Goal: Task Accomplishment & Management: Use online tool/utility

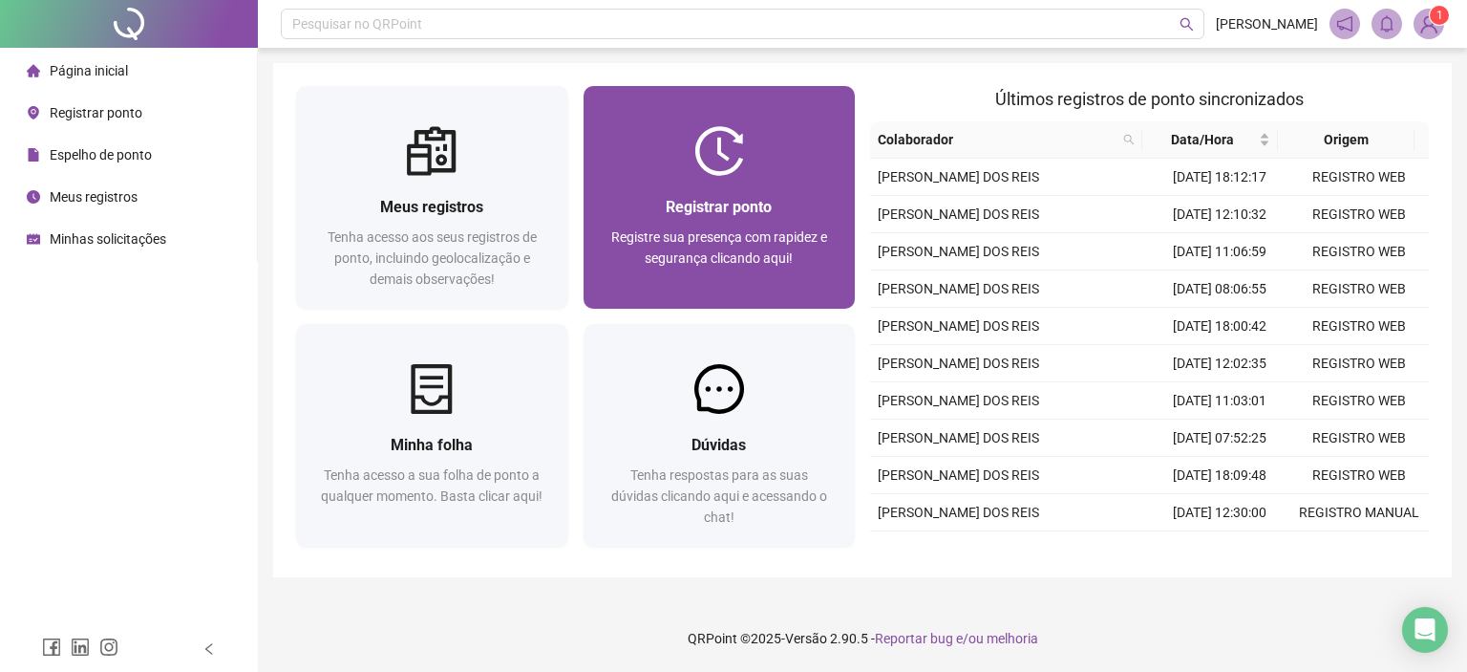
click at [710, 161] on img at bounding box center [720, 151] width 50 height 50
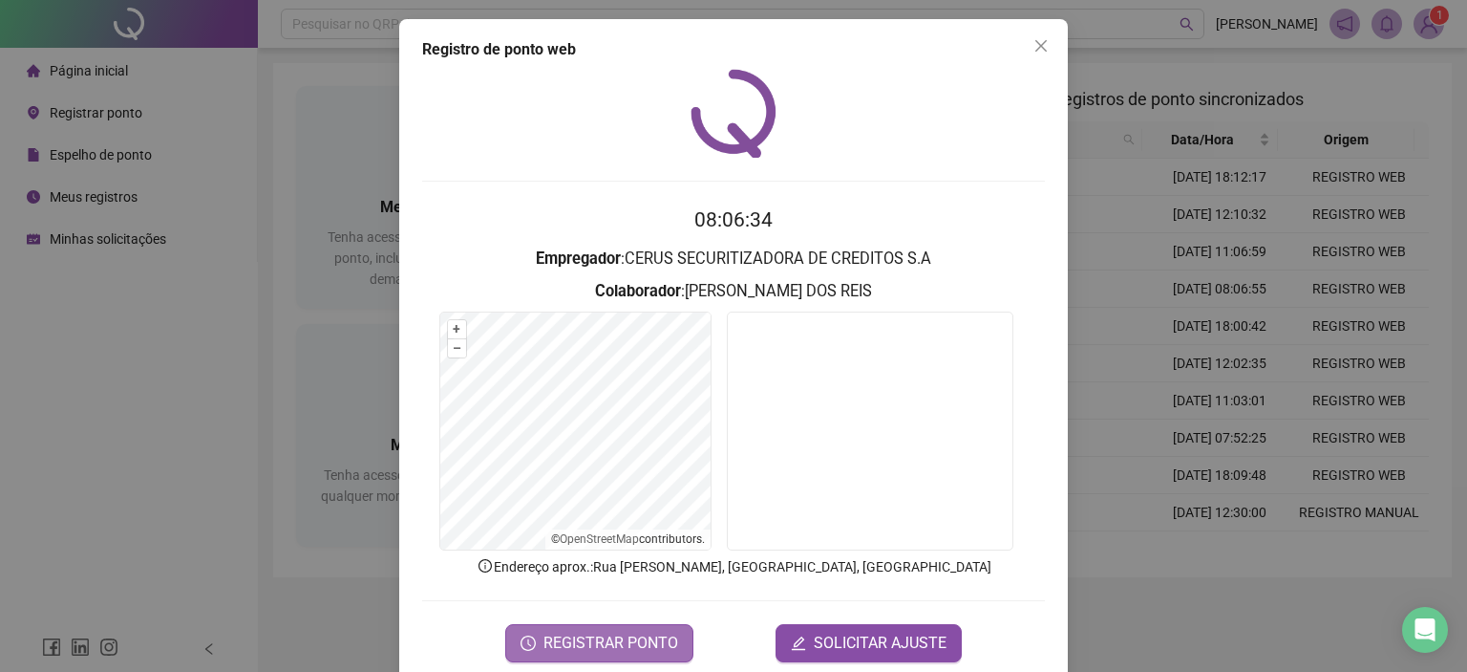
click at [589, 653] on span "REGISTRAR PONTO" at bounding box center [611, 643] width 135 height 23
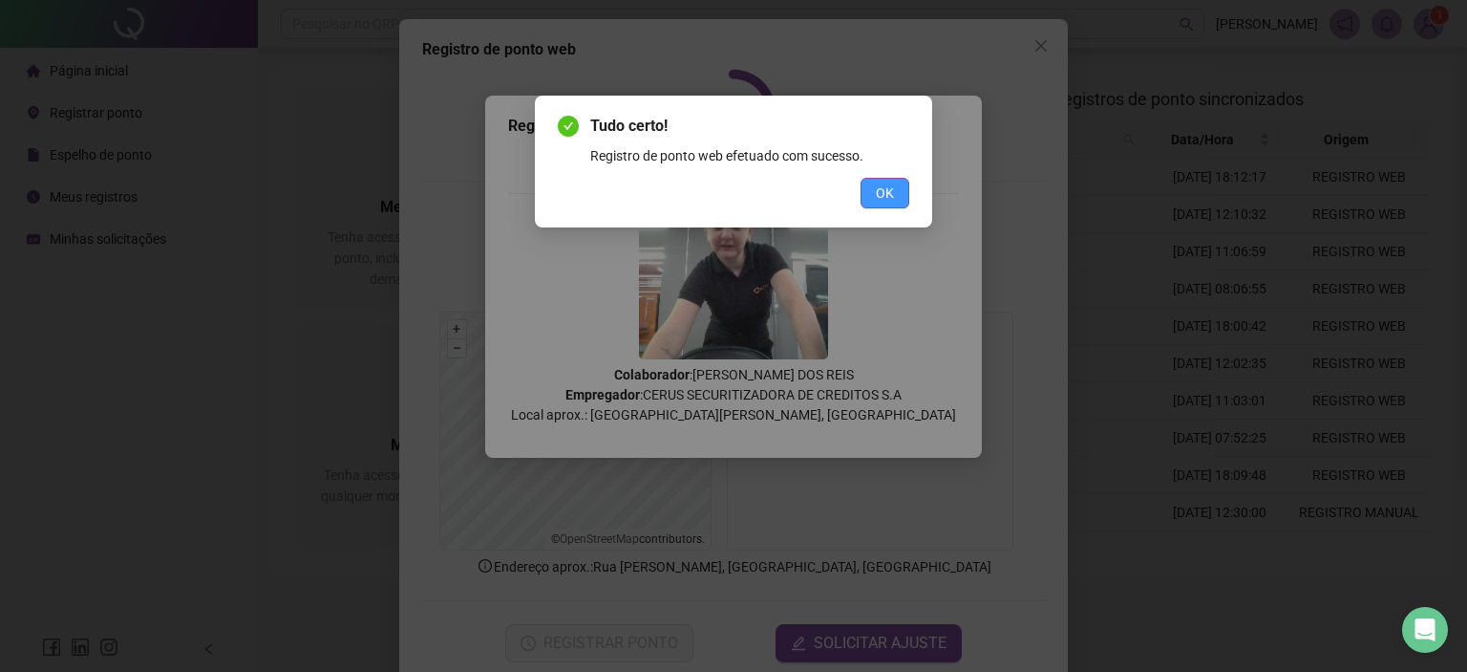
click at [871, 187] on button "OK" at bounding box center [885, 193] width 49 height 31
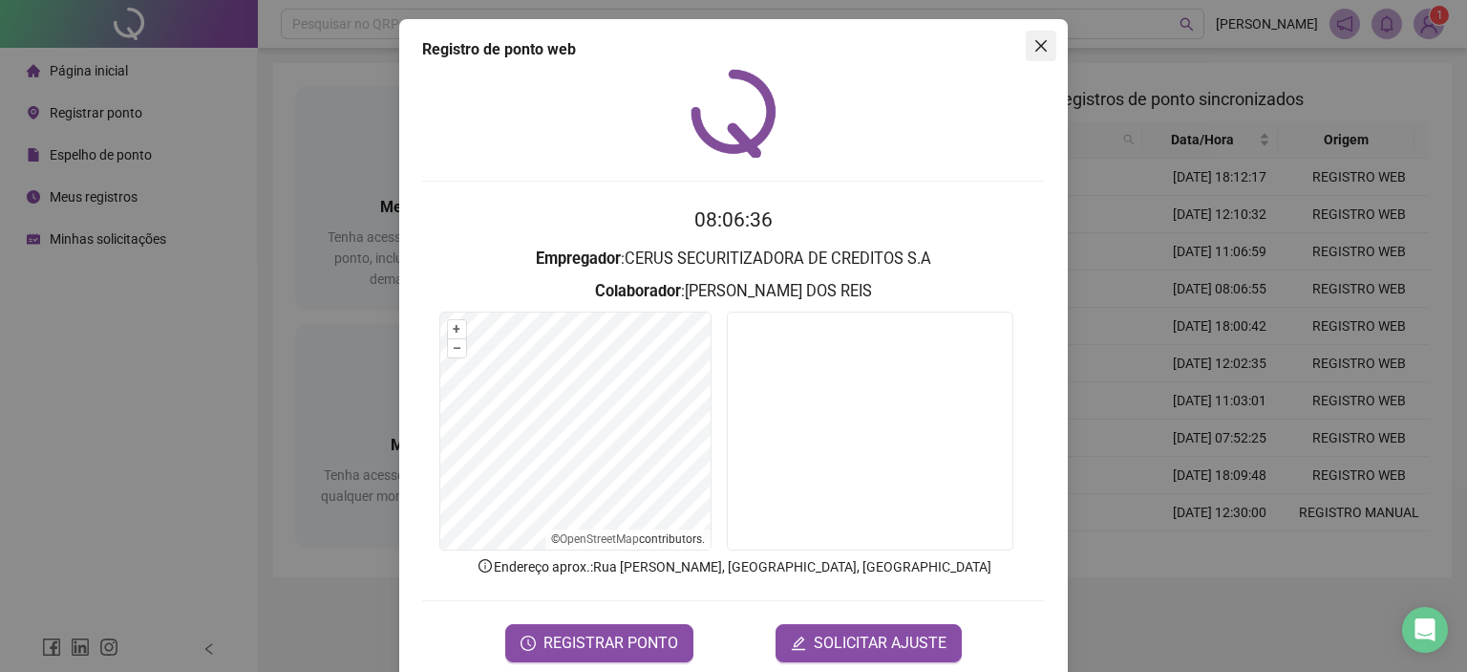
click at [1041, 38] on span "Close" at bounding box center [1041, 45] width 31 height 15
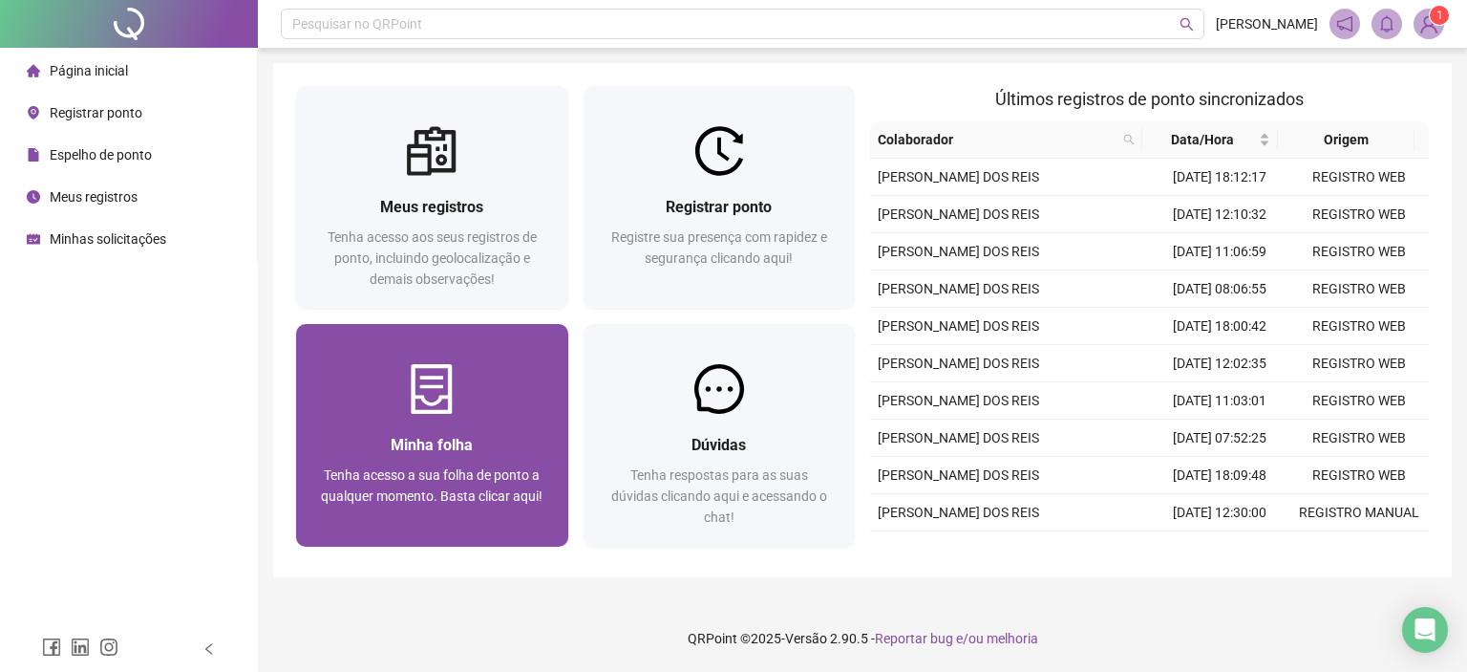
click at [532, 454] on div "Minha folha" at bounding box center [432, 445] width 226 height 24
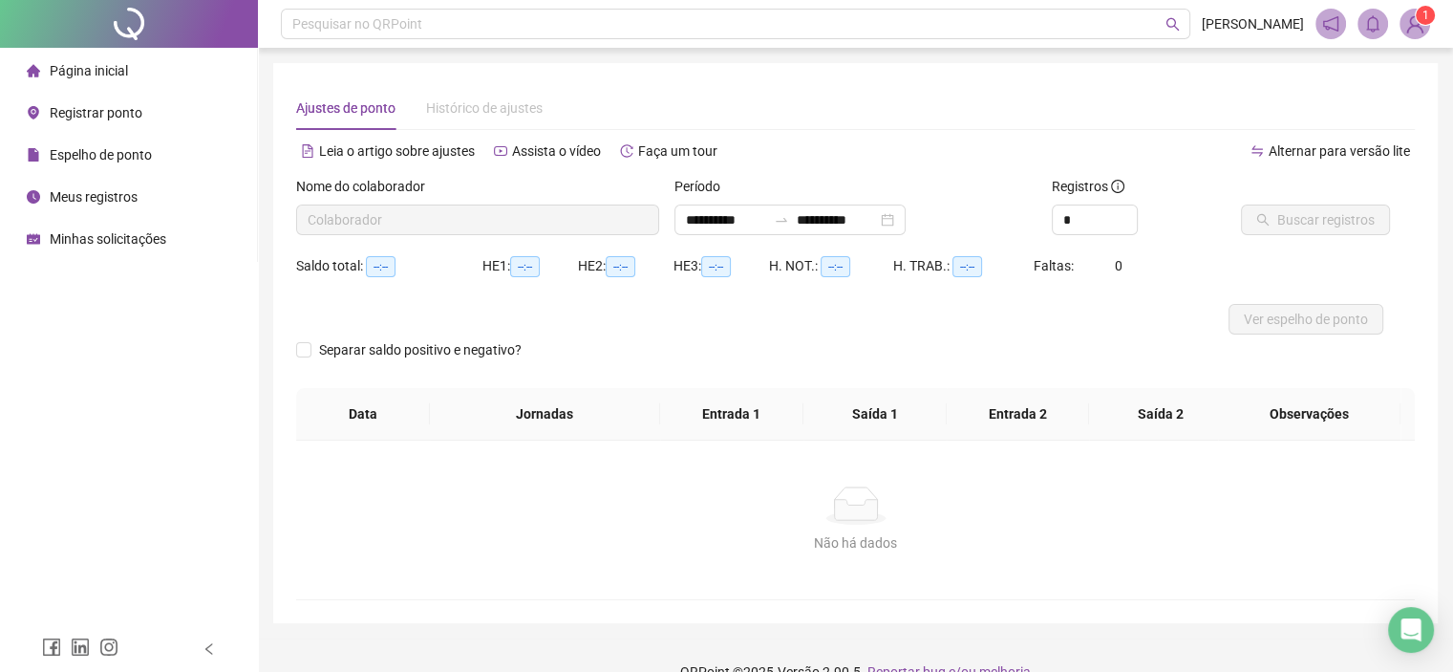
type input "**********"
click at [1307, 216] on span "Buscar registros" at bounding box center [1325, 219] width 97 height 21
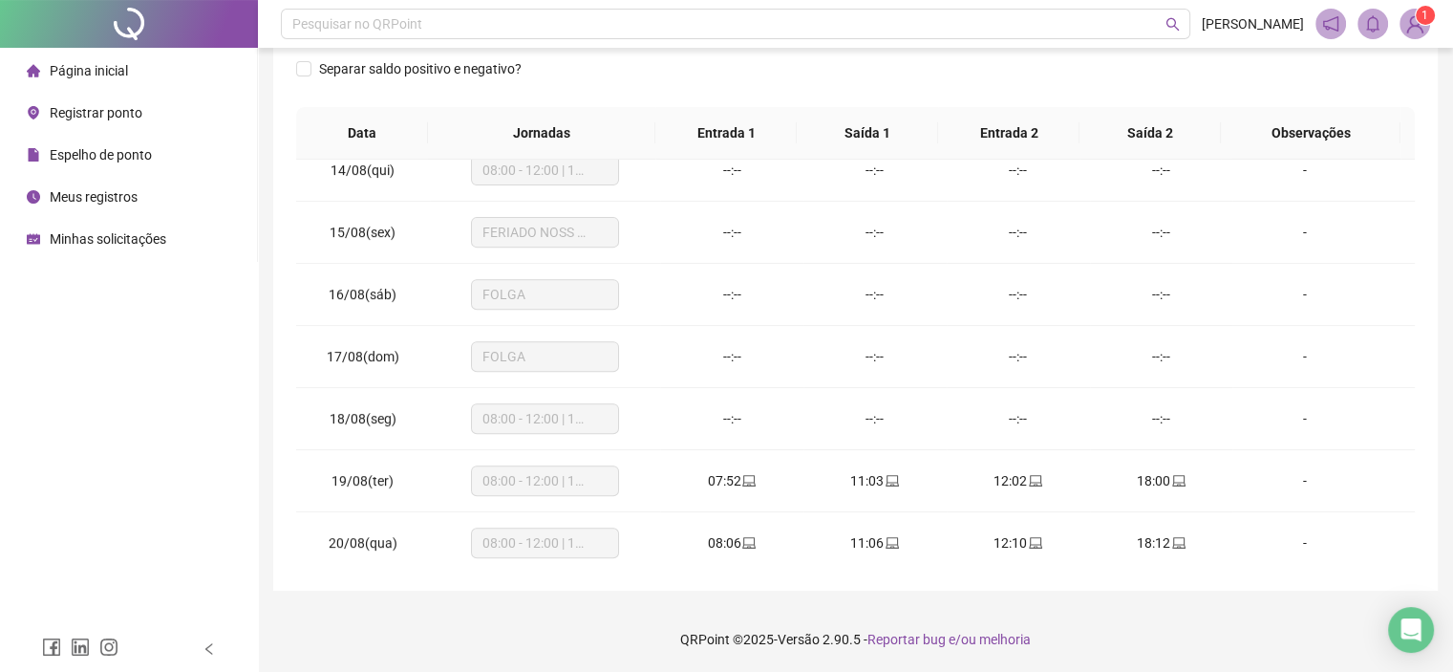
scroll to position [829, 0]
click at [115, 73] on span "Página inicial" at bounding box center [89, 70] width 78 height 15
